Goal: Check status: Check status

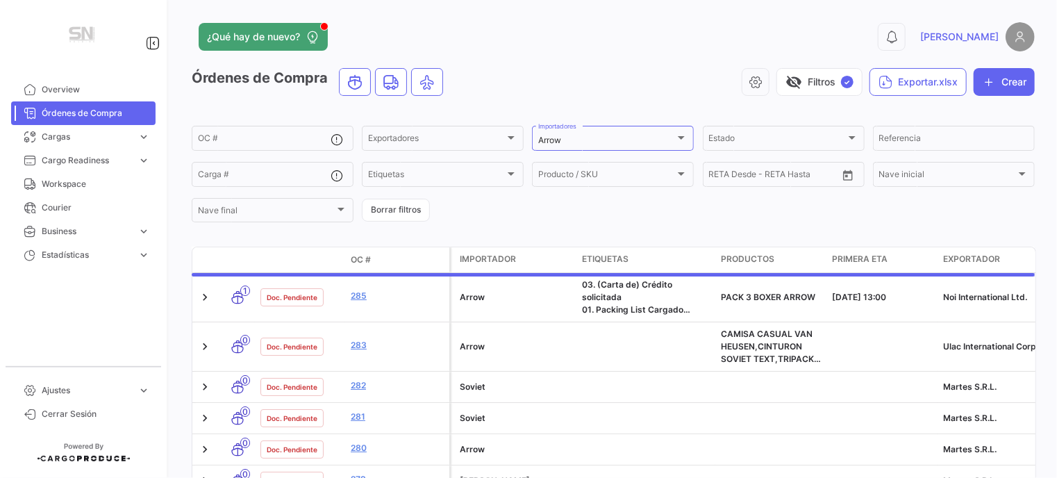
click at [778, 132] on div "Estado Estado" at bounding box center [783, 137] width 149 height 27
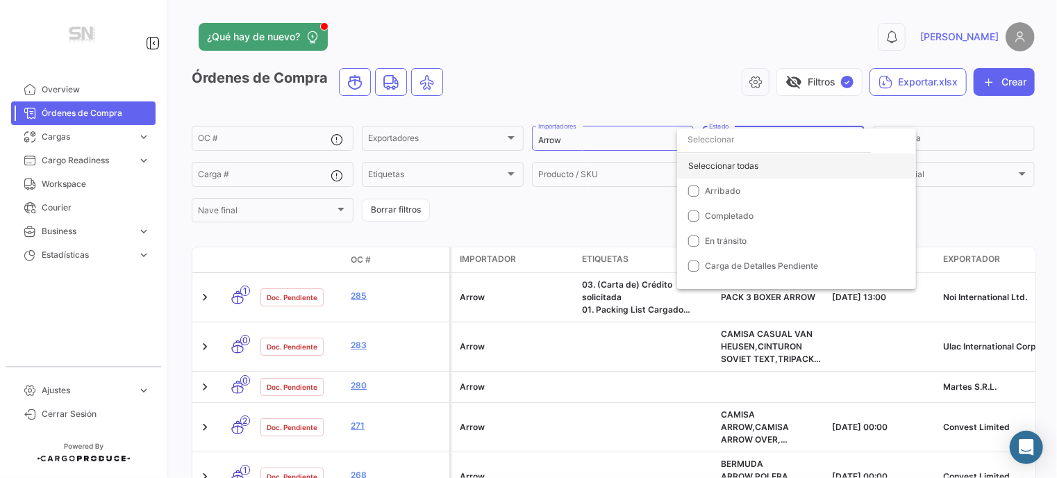
click at [727, 163] on div "Seleccionar todas" at bounding box center [796, 165] width 239 height 25
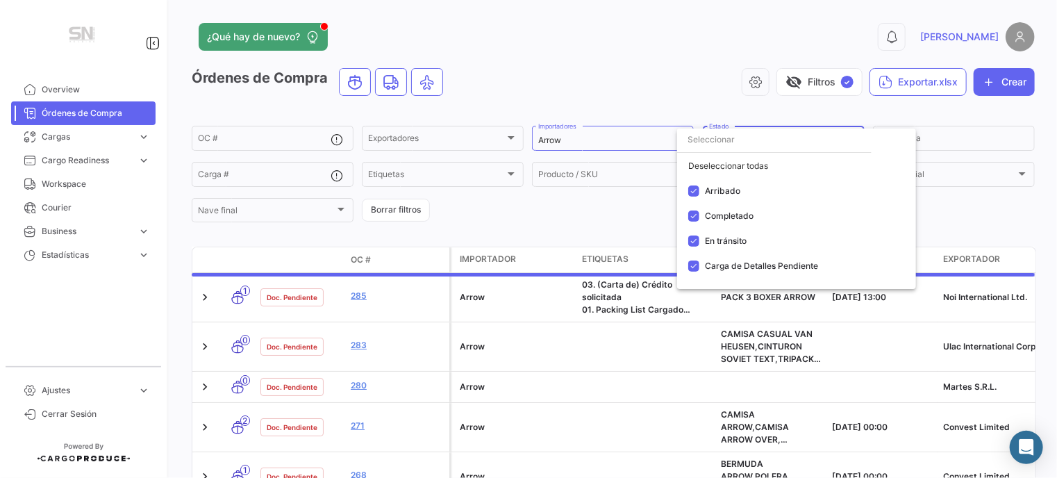
click at [415, 143] on div at bounding box center [528, 239] width 1057 height 478
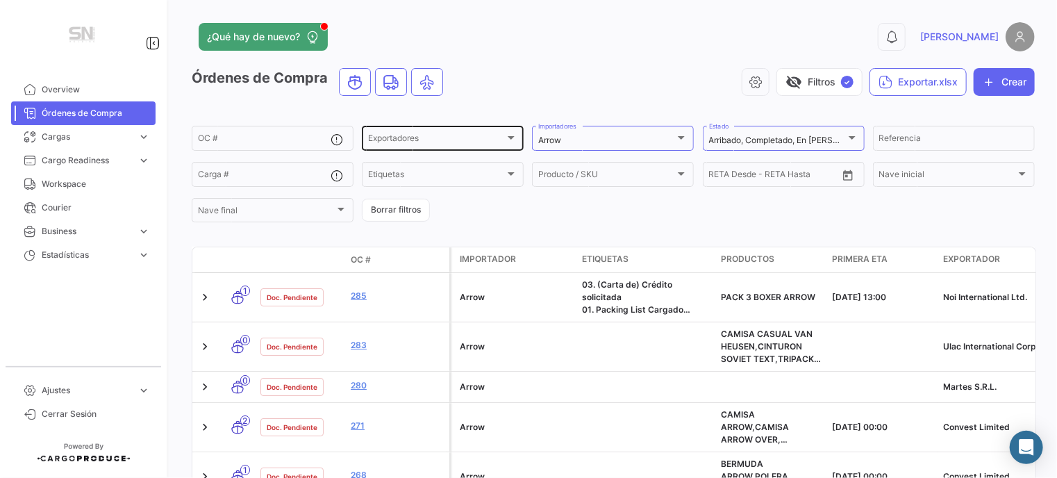
click at [421, 139] on div "Exportadores" at bounding box center [436, 140] width 137 height 10
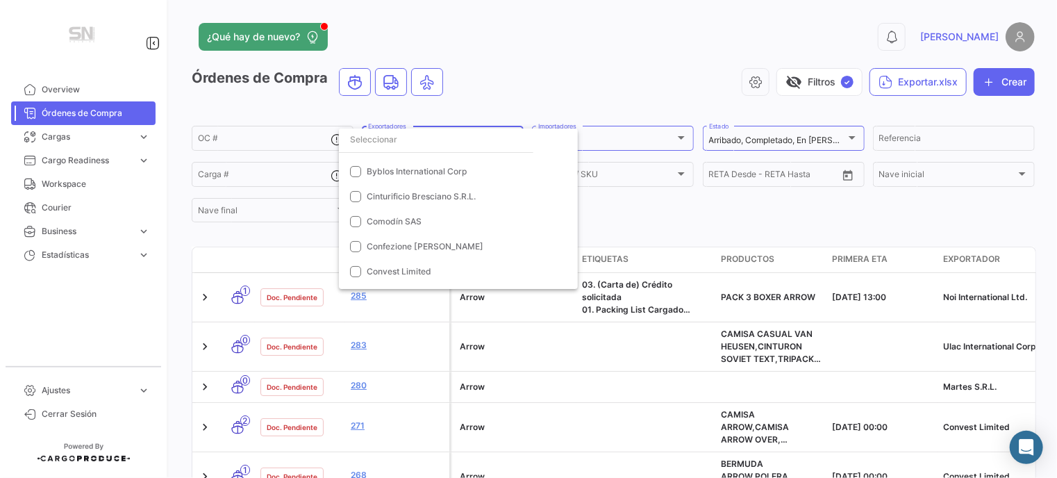
scroll to position [139, 0]
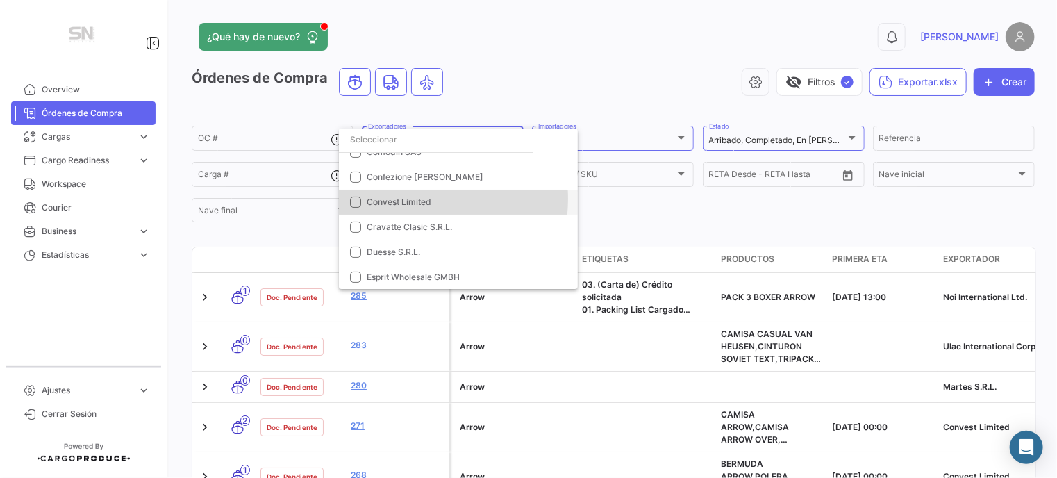
click at [411, 199] on span "Convest Limited" at bounding box center [399, 201] width 65 height 10
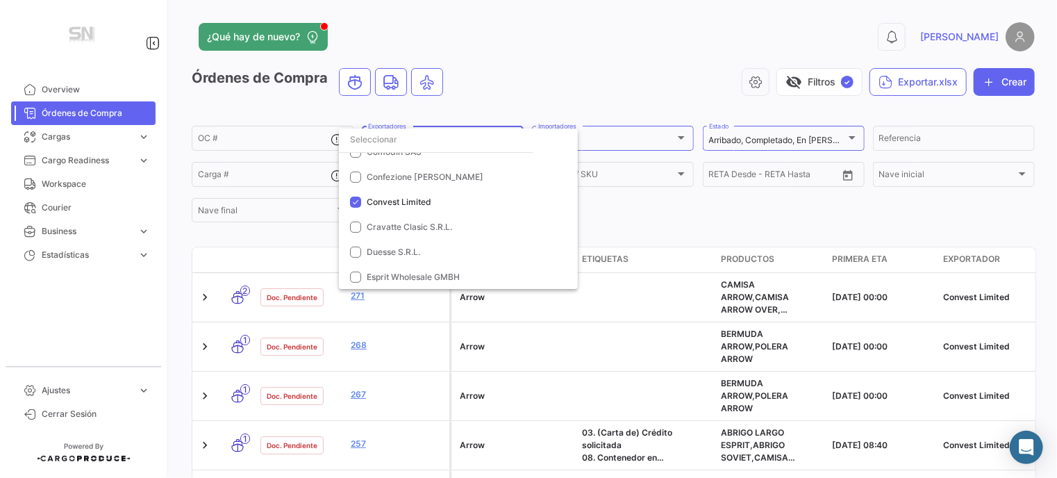
click at [251, 141] on div at bounding box center [528, 239] width 1057 height 478
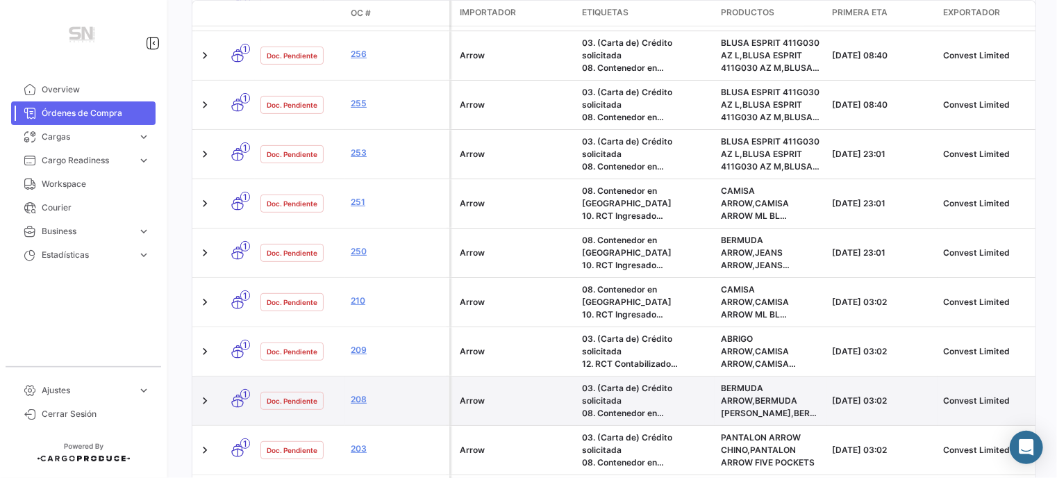
scroll to position [417, 0]
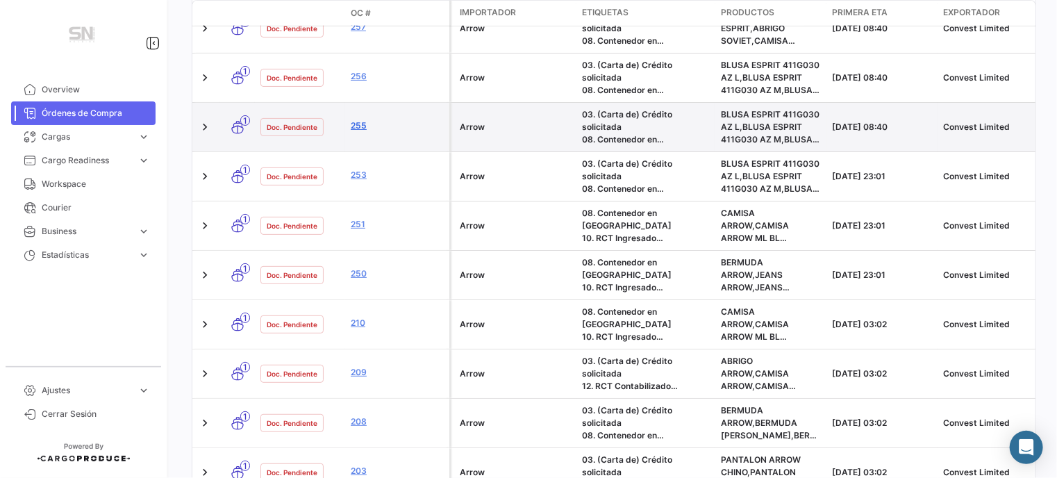
click at [357, 119] on link "255" at bounding box center [397, 125] width 93 height 12
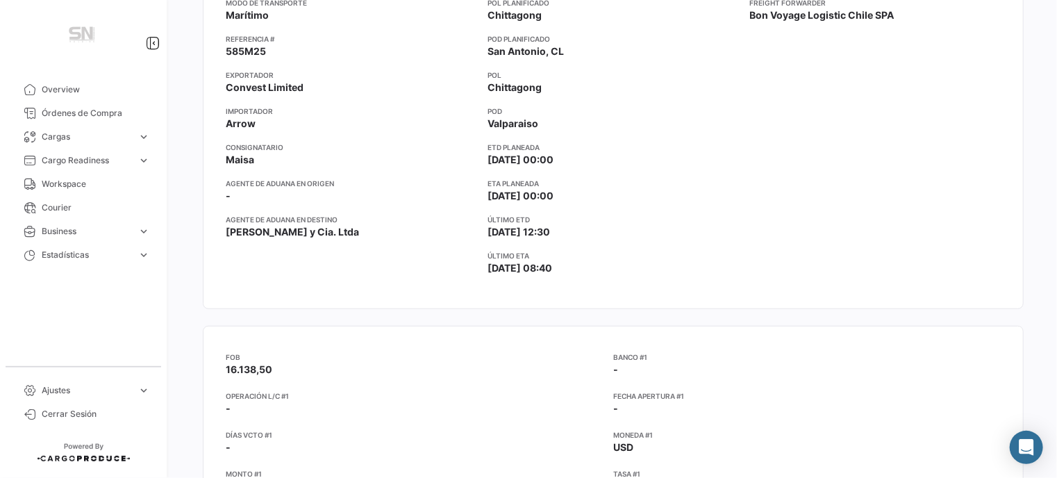
scroll to position [69, 0]
